Goal: Obtain resource: Download file/media

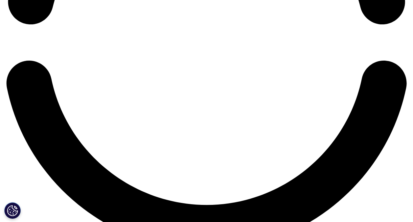
scroll to position [1085, 0]
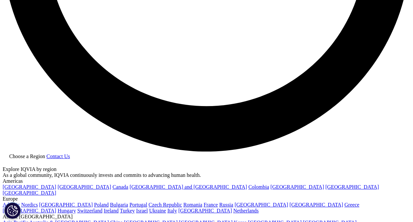
drag, startPoint x: 252, startPoint y: 115, endPoint x: 222, endPoint y: 104, distance: 31.9
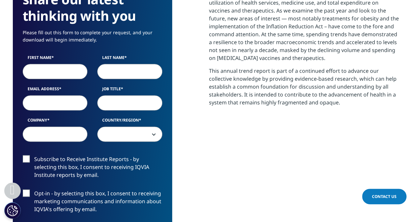
scroll to position [329, 0]
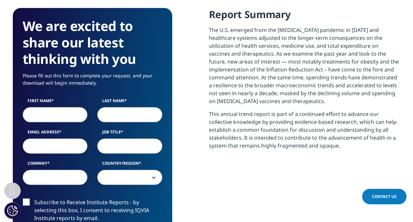
click at [57, 118] on input "First Name" at bounding box center [55, 114] width 65 height 15
type input "Kelly"
type input "Schweim"
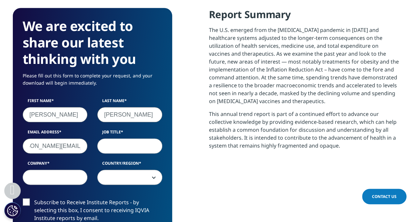
scroll to position [0, 20]
type input "kelly.schweim@fairview.org"
type input "P"
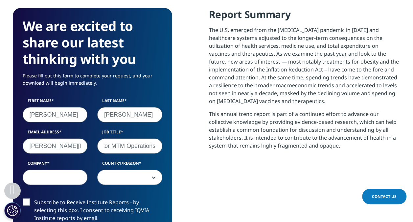
type input "Director MTM Operations"
type input "Fairview Pharmacy"
click at [157, 176] on span at bounding box center [130, 177] width 64 height 15
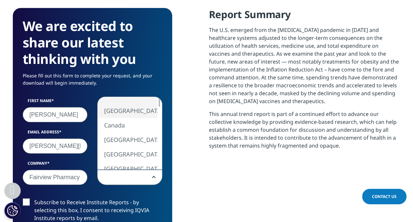
select select "[GEOGRAPHIC_DATA]"
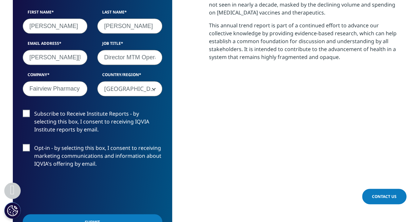
scroll to position [428, 0]
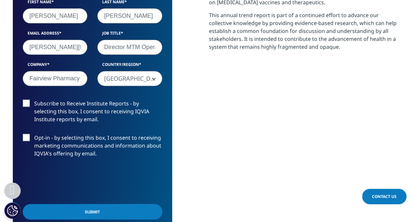
click at [107, 207] on input "Submit" at bounding box center [93, 211] width 140 height 15
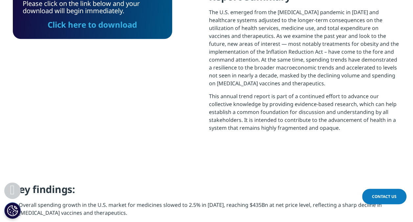
scroll to position [314, 0]
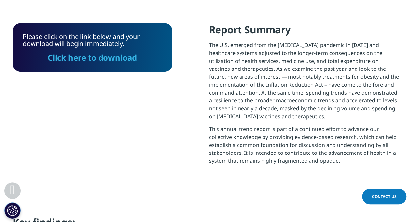
click at [98, 59] on link "Click here to download" at bounding box center [92, 57] width 89 height 11
